Goal: Task Accomplishment & Management: Complete application form

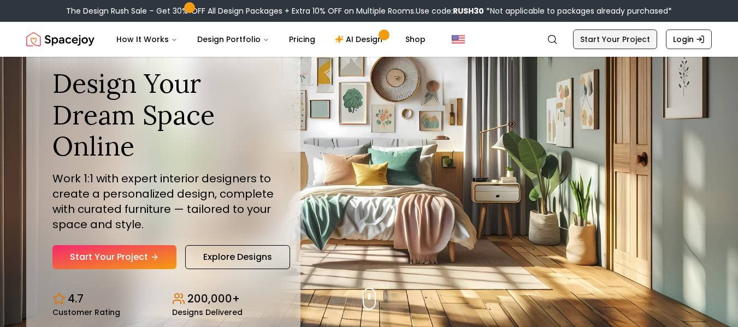
click at [639, 46] on link "Start Your Project" at bounding box center [615, 40] width 84 height 20
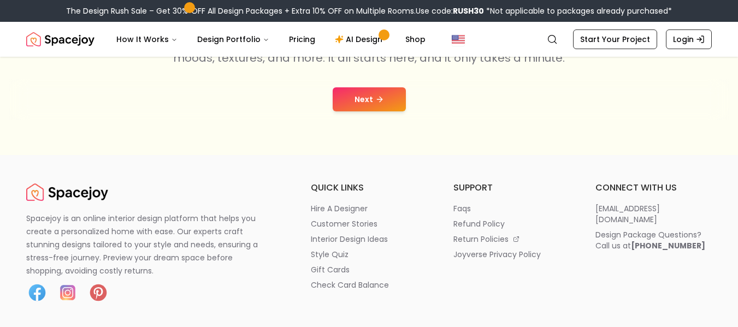
scroll to position [243, 0]
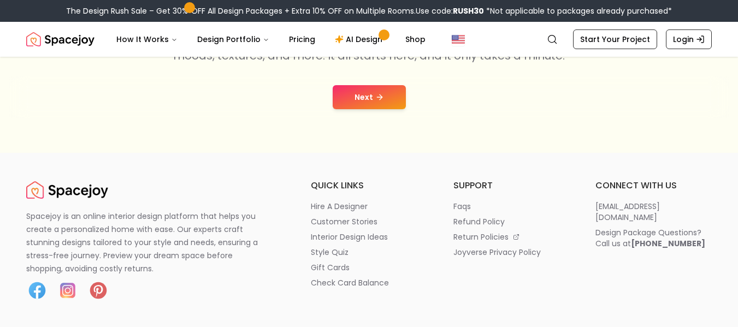
click at [382, 95] on icon at bounding box center [379, 97] width 9 height 9
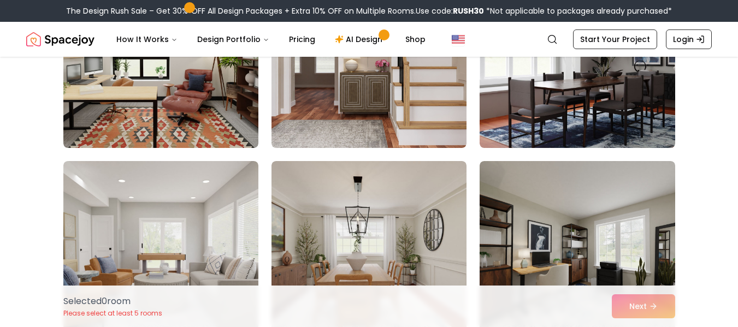
scroll to position [3736, 0]
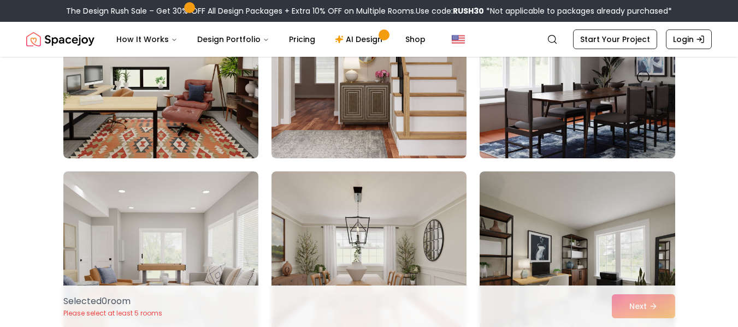
click at [598, 83] on img at bounding box center [577, 71] width 205 height 184
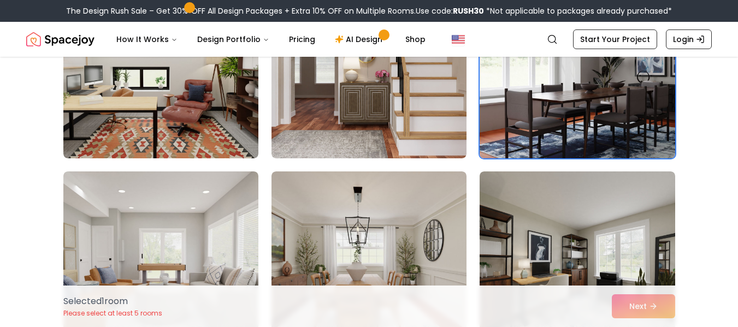
click at [539, 88] on img at bounding box center [577, 71] width 205 height 184
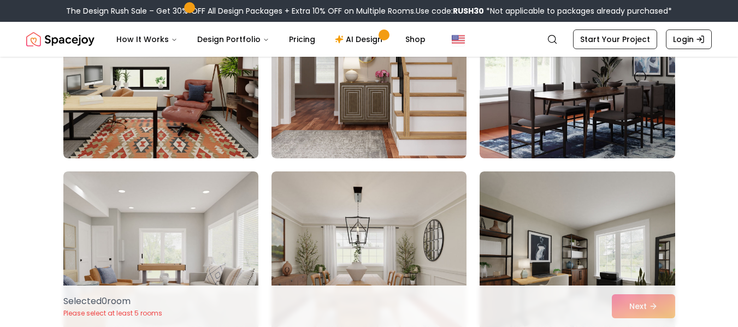
scroll to position [0, 0]
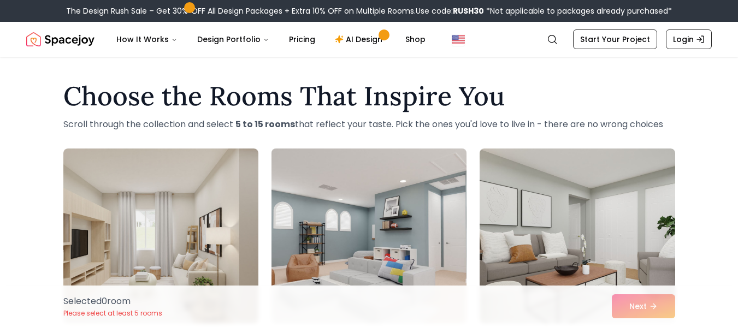
click at [333, 215] on img at bounding box center [369, 236] width 205 height 184
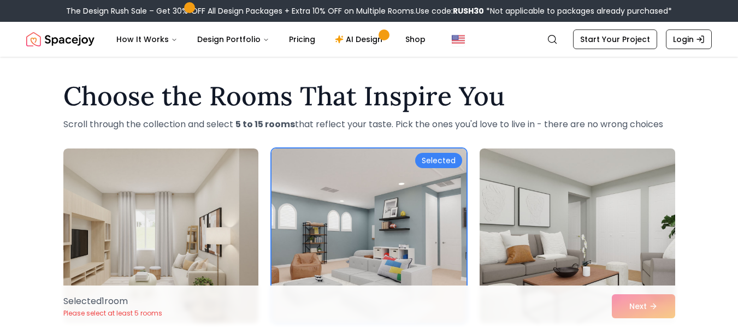
click at [608, 245] on img at bounding box center [577, 236] width 205 height 184
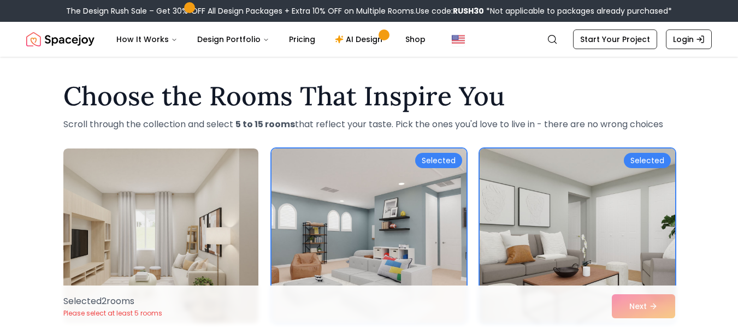
click at [573, 175] on img at bounding box center [577, 236] width 205 height 184
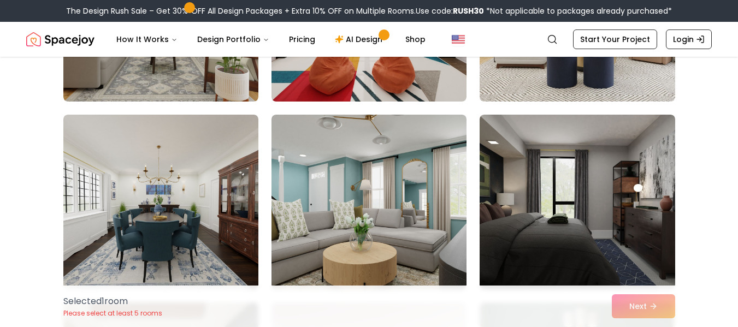
scroll to position [2896, 0]
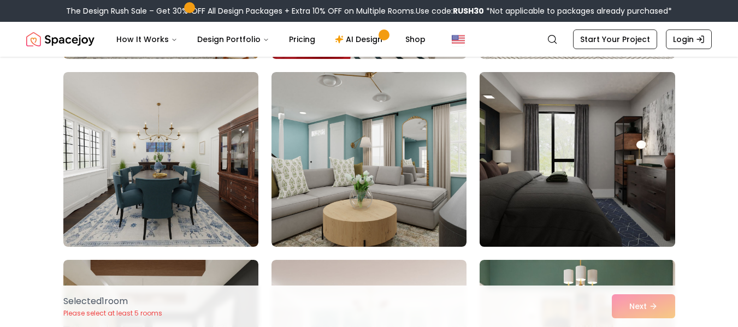
click at [645, 157] on img at bounding box center [577, 160] width 205 height 184
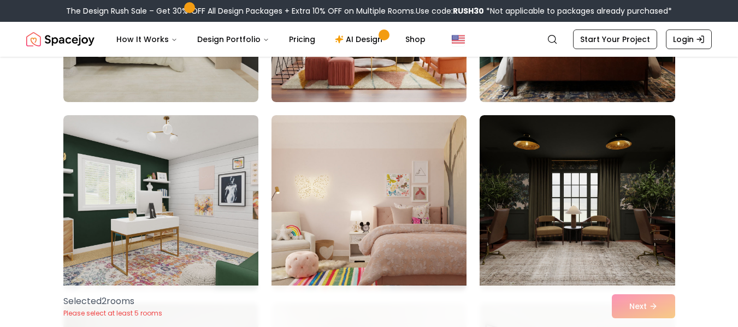
scroll to position [3218, 0]
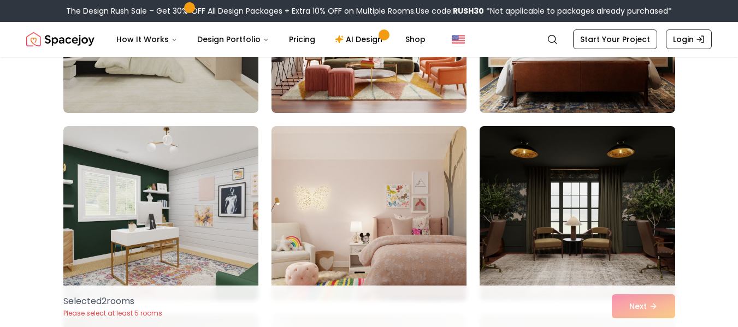
click at [602, 195] on img at bounding box center [577, 214] width 205 height 184
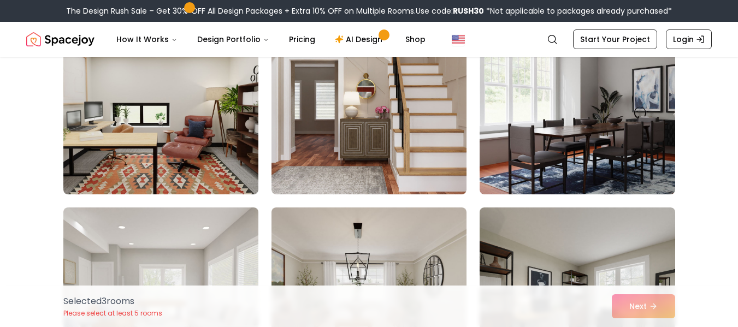
scroll to position [3690, 0]
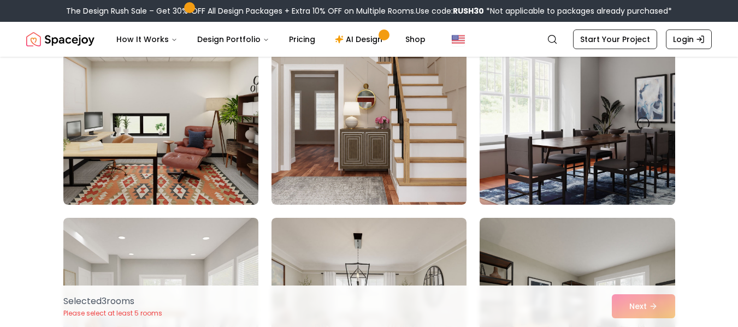
click at [638, 184] on img at bounding box center [577, 118] width 205 height 184
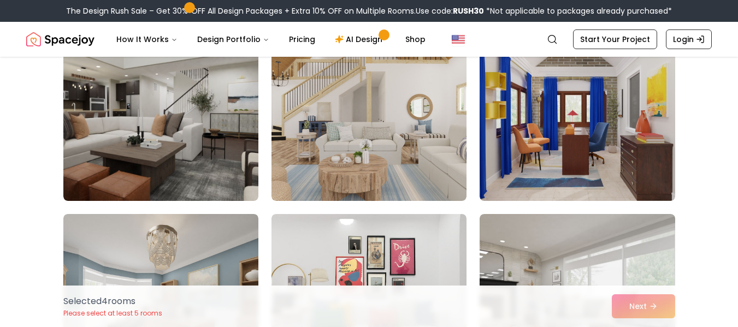
scroll to position [5936, 0]
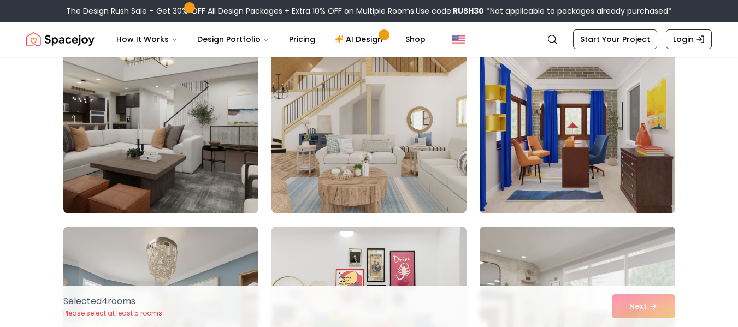
click at [593, 261] on img at bounding box center [577, 314] width 205 height 184
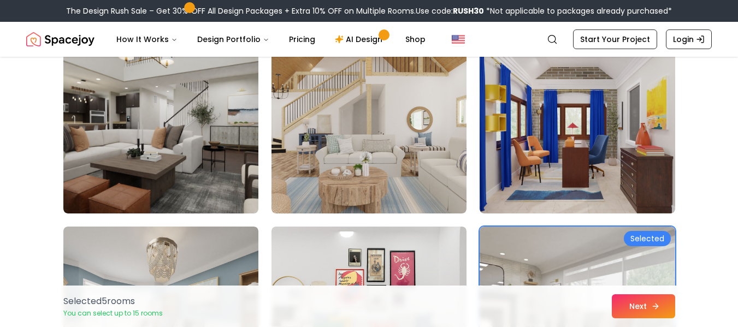
click at [636, 306] on button "Next" at bounding box center [643, 306] width 63 height 24
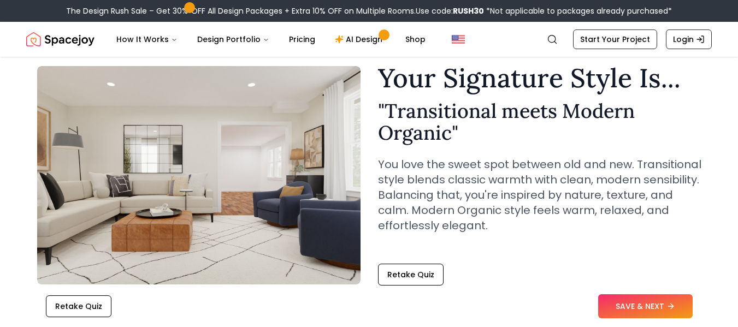
scroll to position [45, 0]
